Goal: Transaction & Acquisition: Download file/media

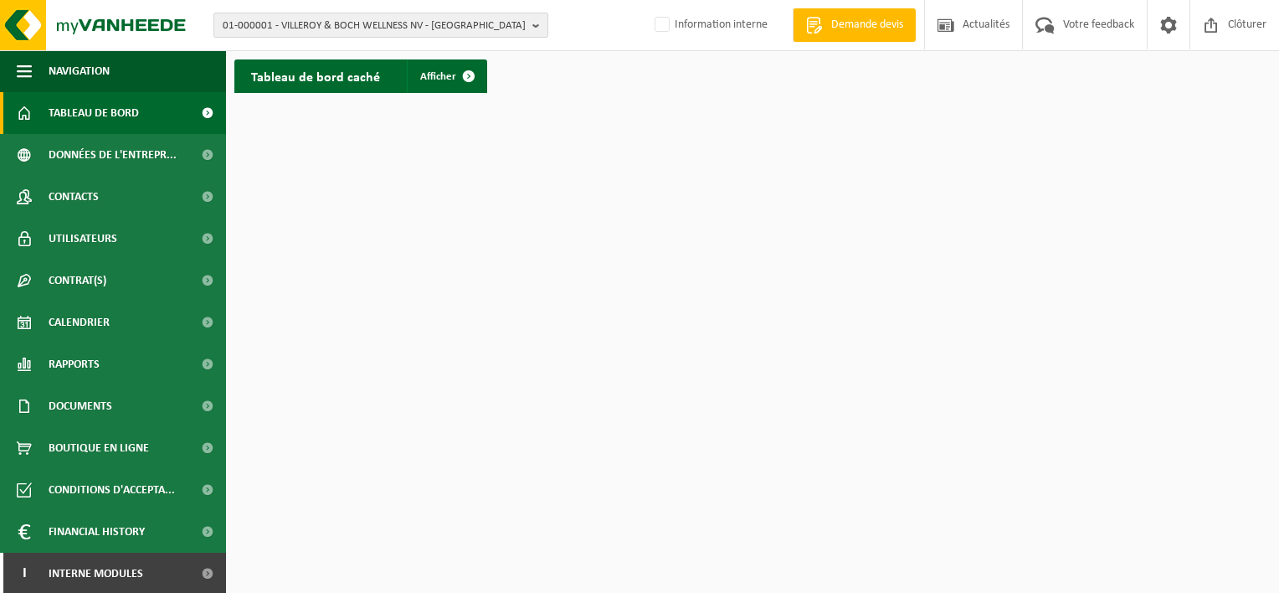
click at [347, 24] on span "01-000001 - VILLEROY & BOCH WELLNESS NV - ROESELARE" at bounding box center [374, 25] width 303 height 25
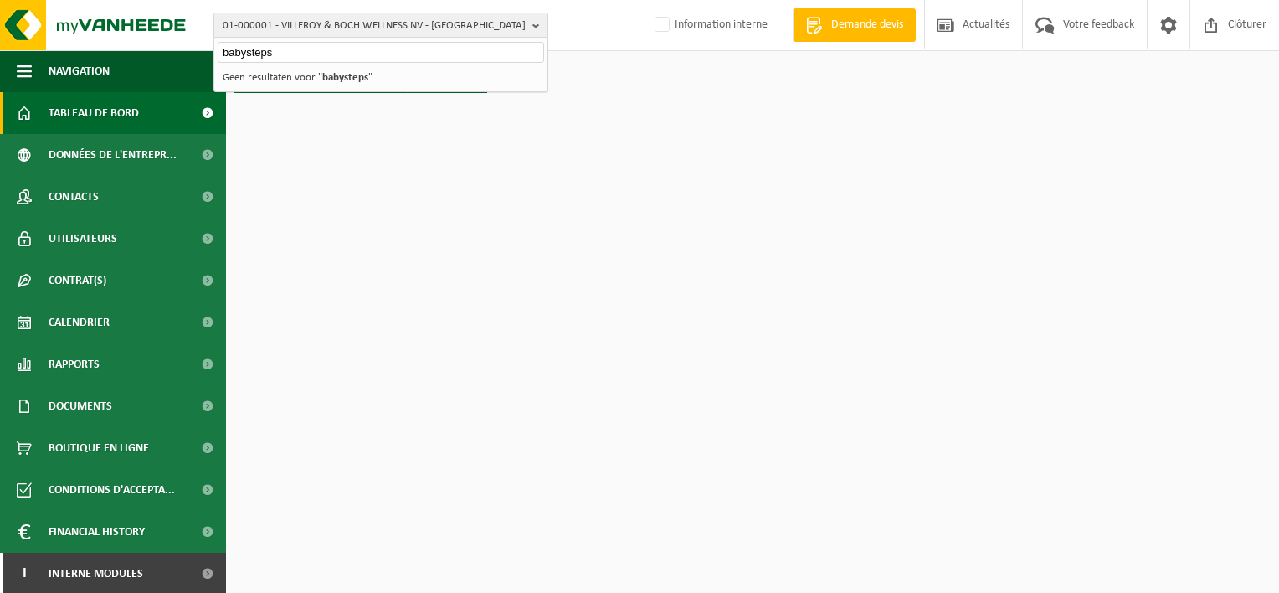
click at [241, 54] on input "babysteps" at bounding box center [381, 52] width 326 height 21
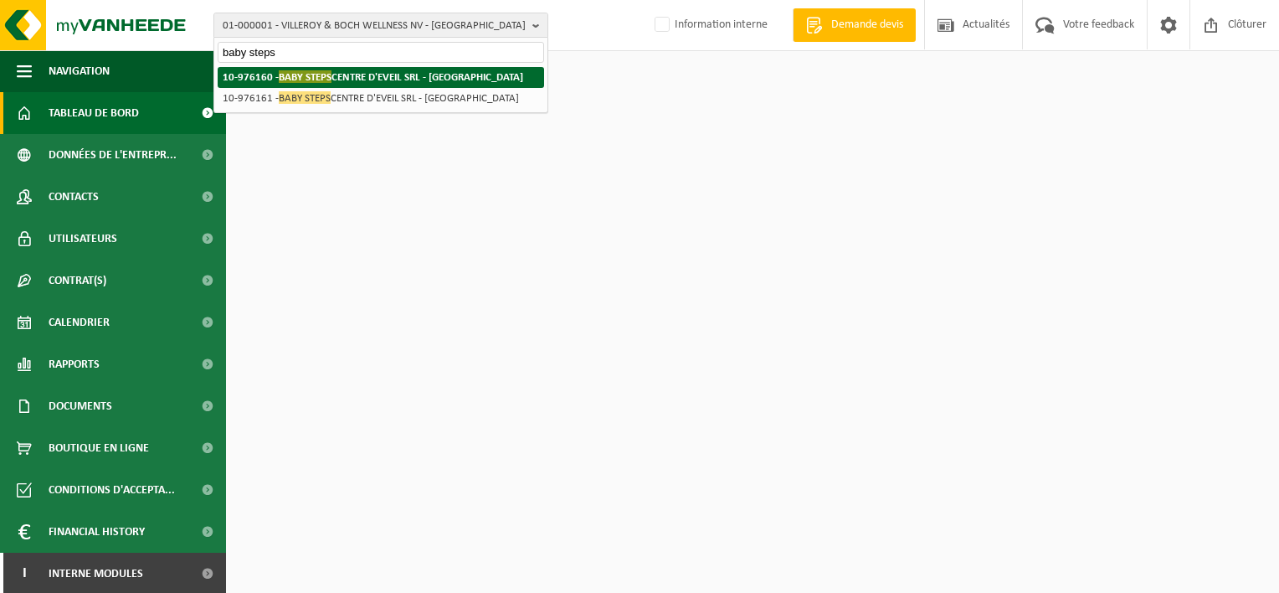
type input "baby steps"
click at [318, 80] on span "BABY STEPS" at bounding box center [305, 76] width 53 height 13
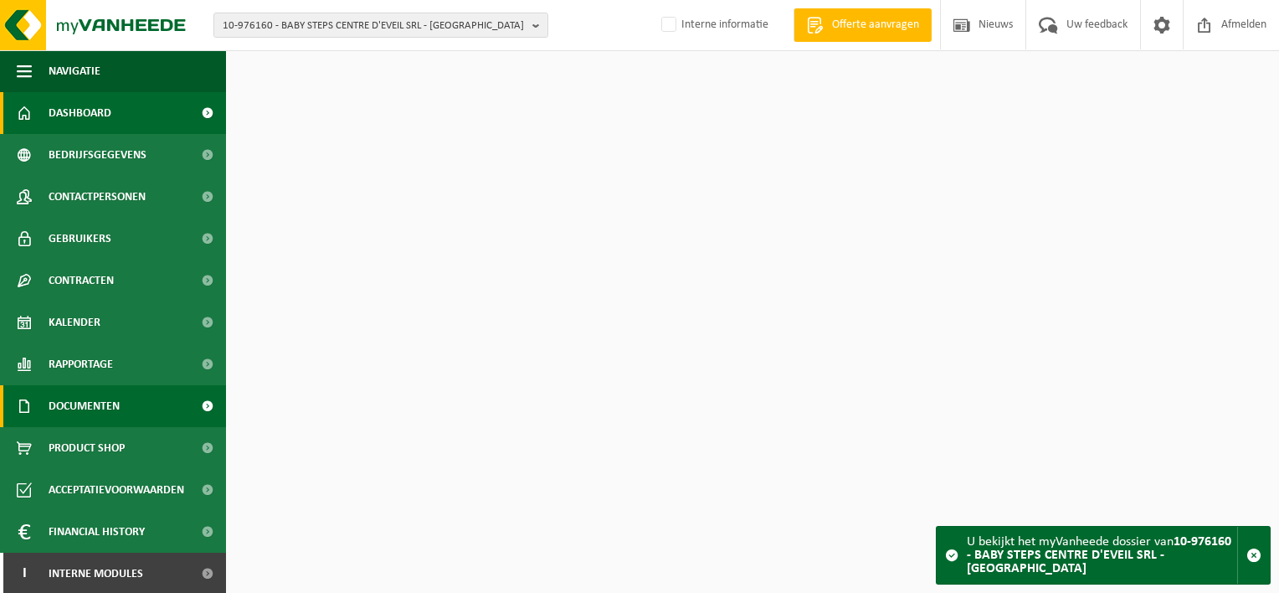
click at [94, 414] on span "Documenten" at bounding box center [84, 406] width 71 height 42
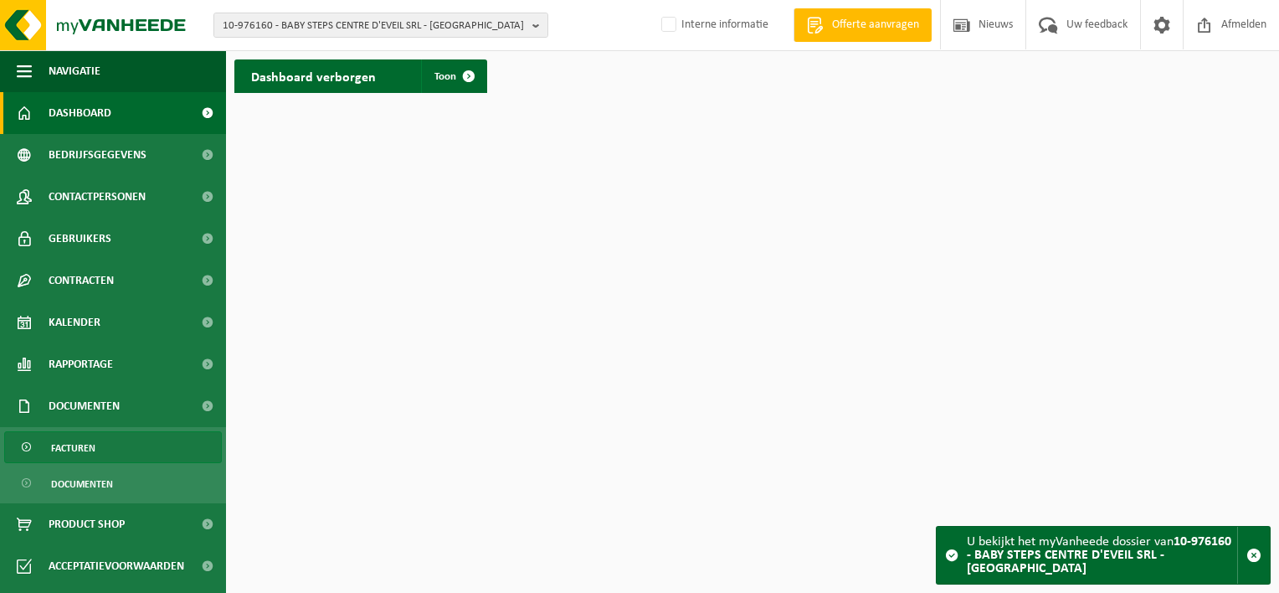
click at [99, 445] on link "Facturen" at bounding box center [113, 447] width 218 height 32
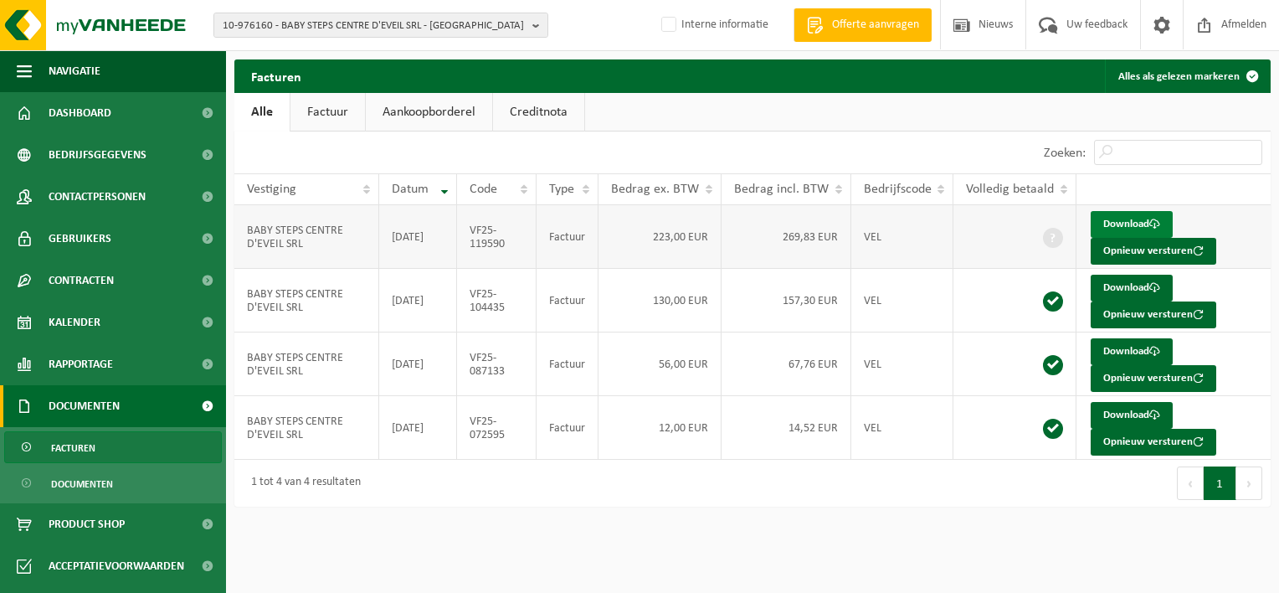
click at [1124, 221] on link "Download" at bounding box center [1132, 224] width 82 height 27
click at [357, 20] on span "10-976160 - BABY STEPS CENTRE D'EVEIL SRL - LIÈGE" at bounding box center [374, 25] width 303 height 25
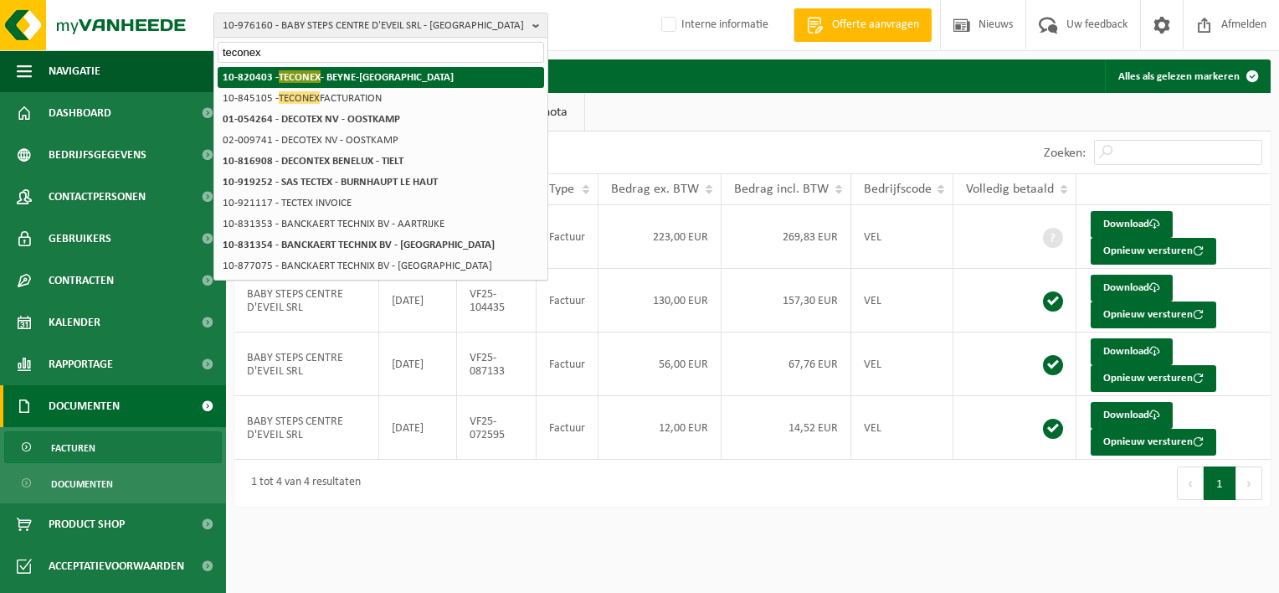
type input "teconex"
click at [359, 80] on strong "10-820403 - TECONEX - BEYNE-HEUSAY" at bounding box center [338, 76] width 231 height 13
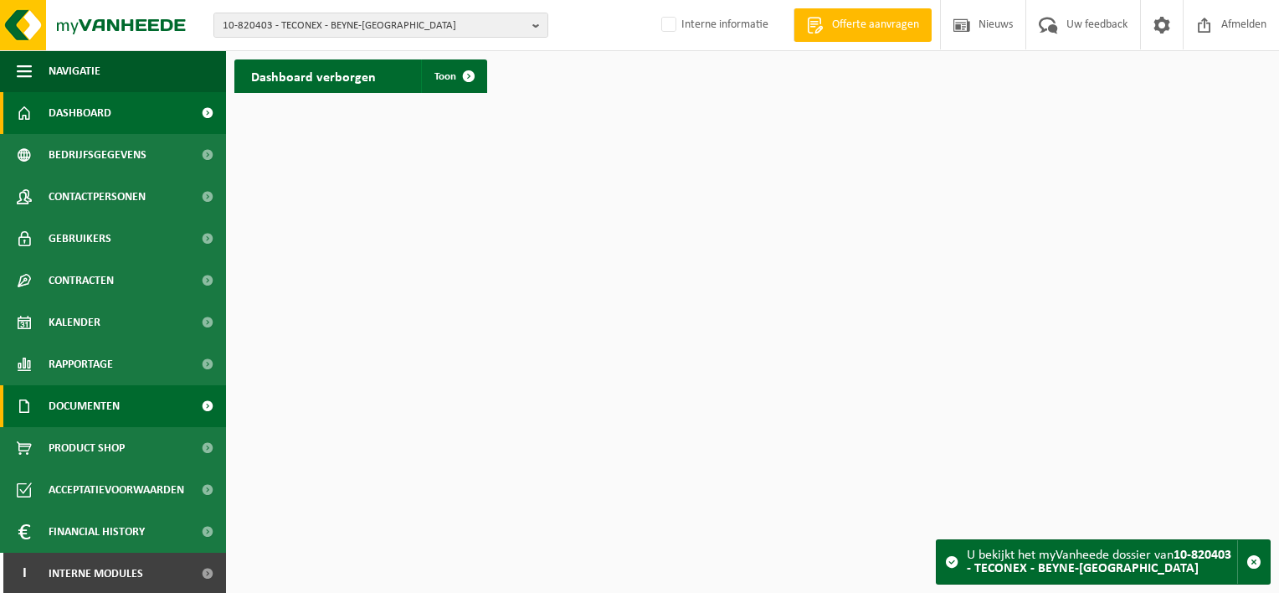
click at [101, 410] on span "Documenten" at bounding box center [84, 406] width 71 height 42
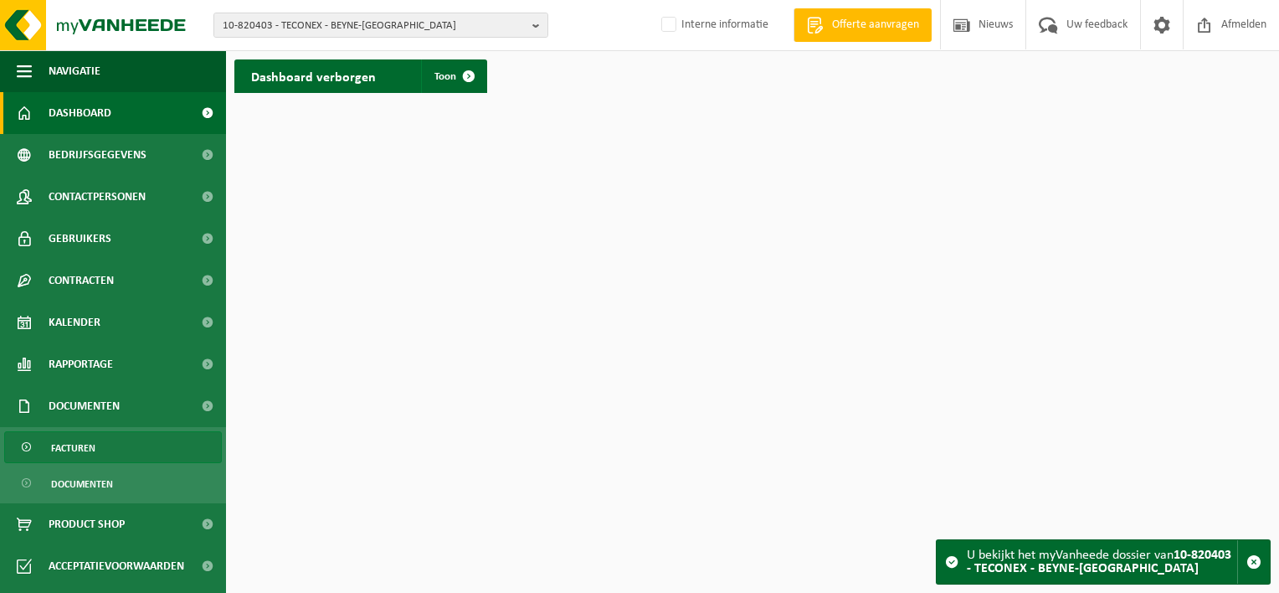
click at [92, 445] on span "Facturen" at bounding box center [73, 448] width 44 height 32
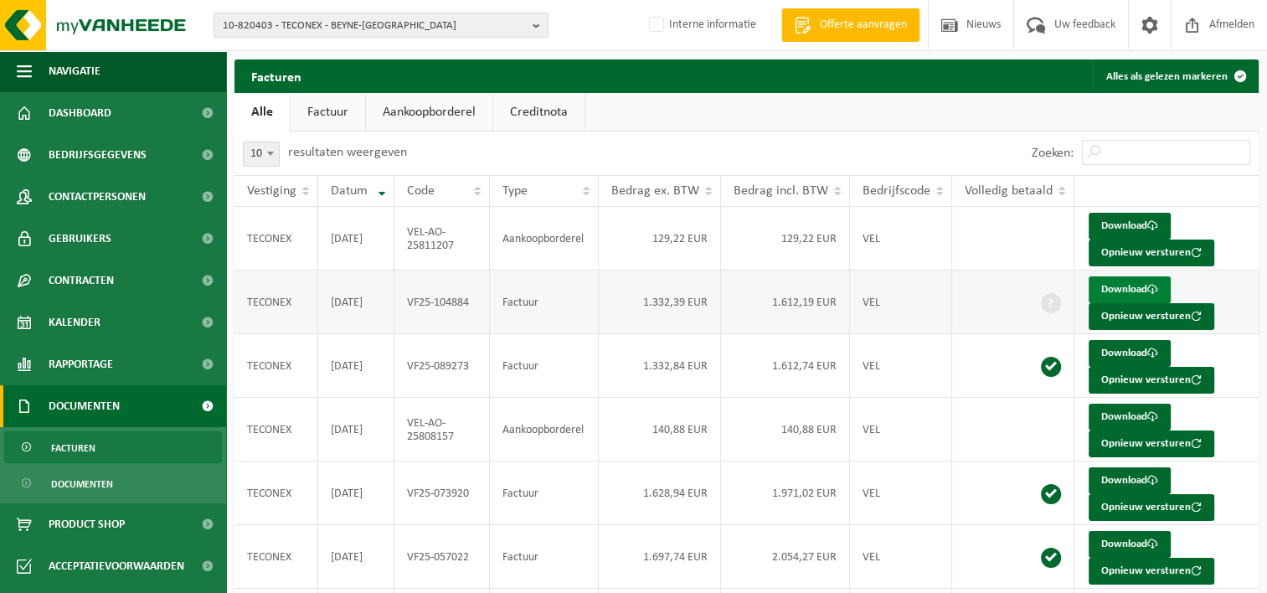
click at [1113, 287] on link "Download" at bounding box center [1129, 289] width 82 height 27
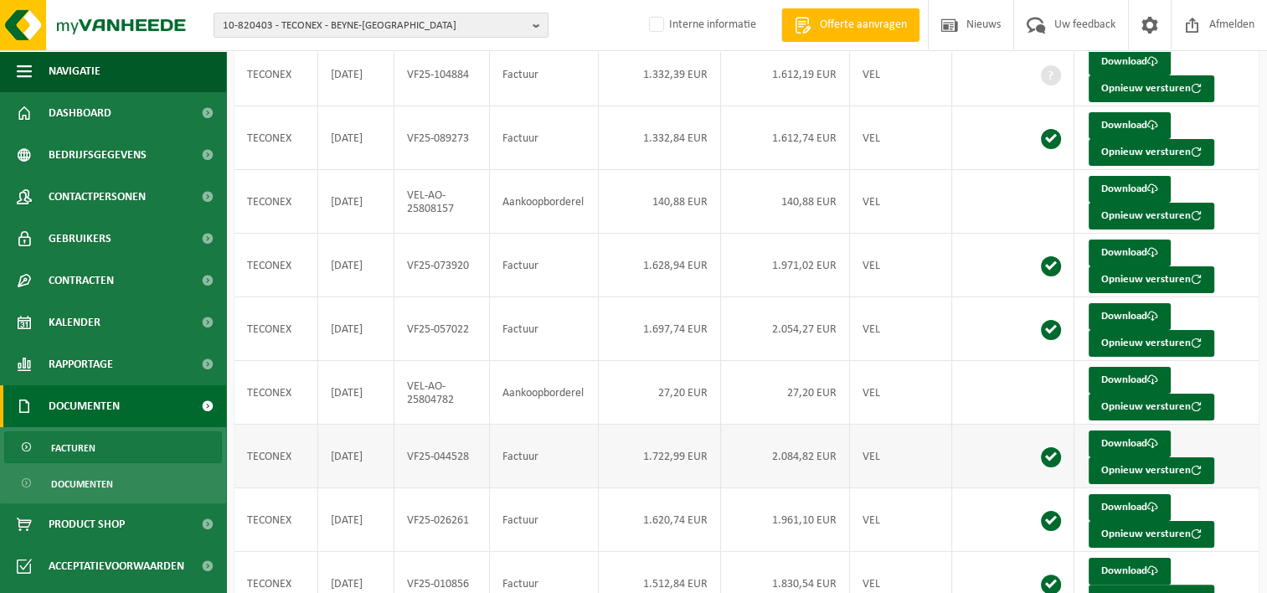
scroll to position [56, 0]
